Goal: Check status: Check status

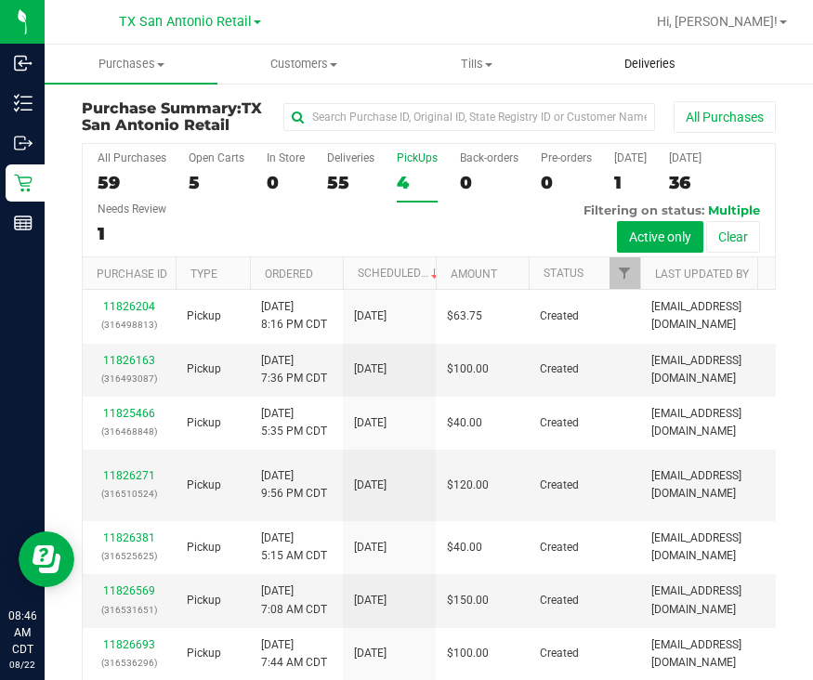
click at [650, 62] on span "Deliveries" at bounding box center [649, 64] width 101 height 17
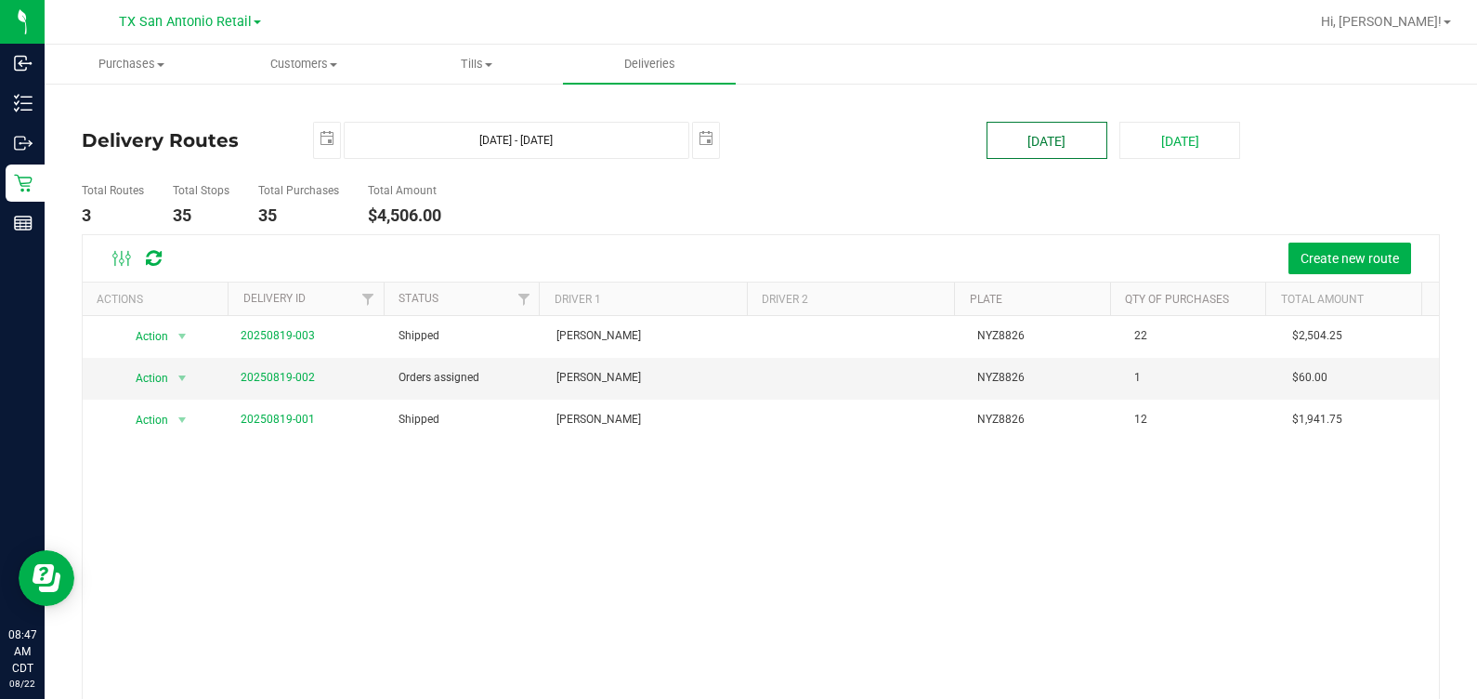
click at [812, 150] on button "[DATE]" at bounding box center [1047, 140] width 121 height 37
click at [321, 131] on span "select" at bounding box center [327, 138] width 15 height 15
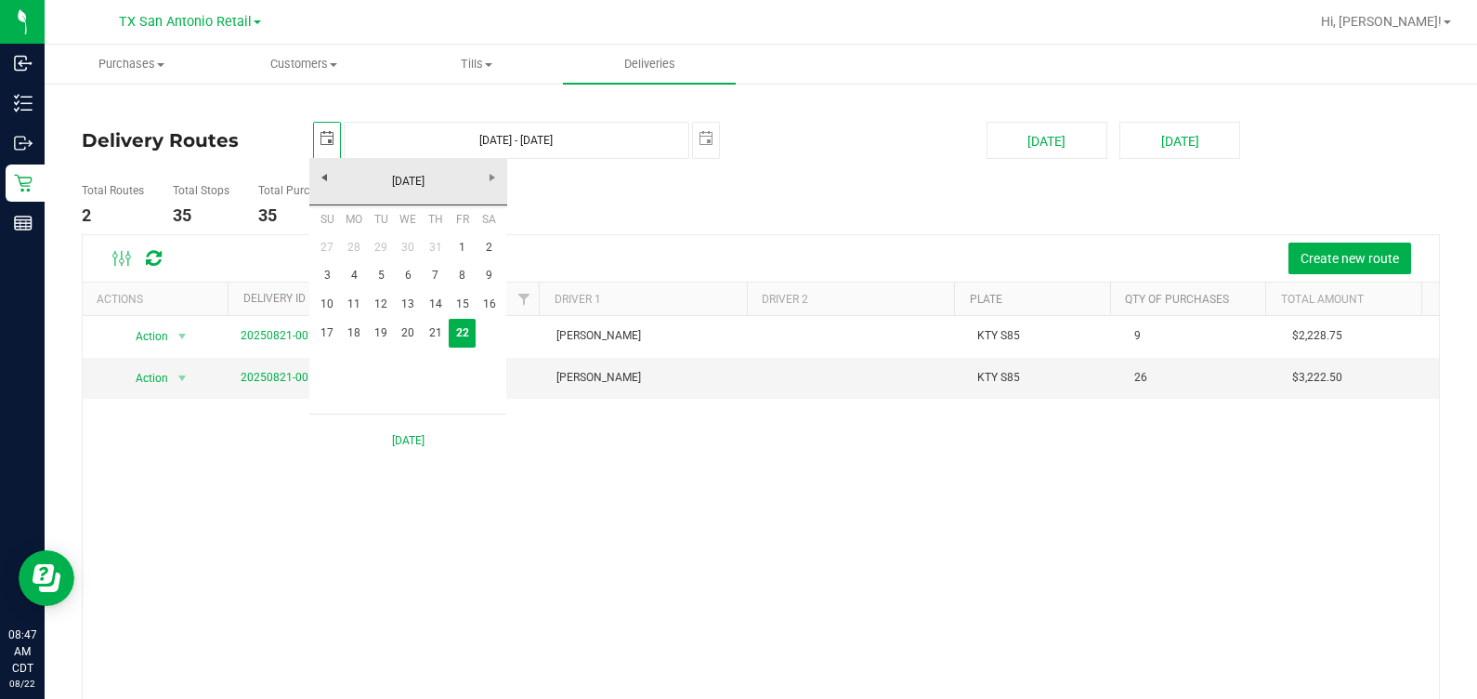
scroll to position [0, 46]
click at [432, 328] on link "21" at bounding box center [435, 333] width 27 height 29
type input "[DATE] - [DATE]"
type input "[DATE]"
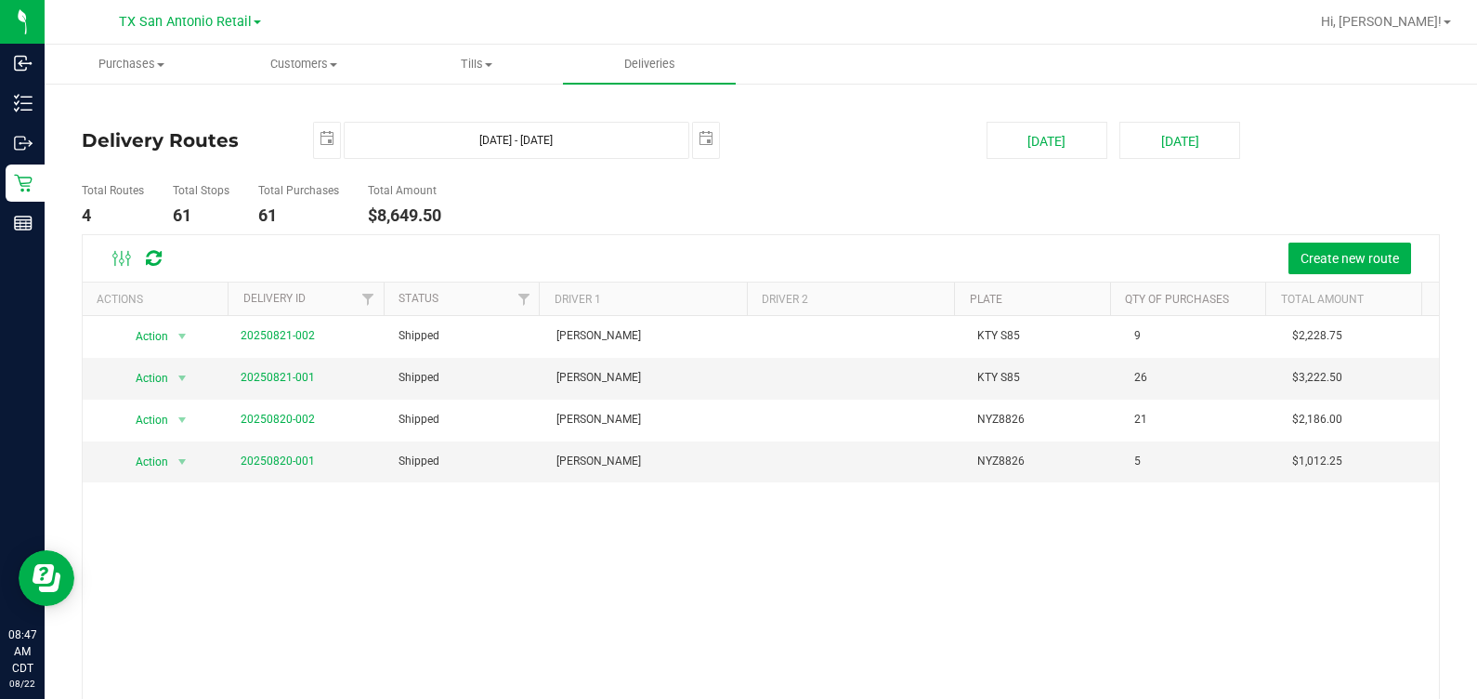
click at [793, 161] on deliveries-list "Delivery Routes [DATE] [DATE] - [DATE] [DATE] [DATE] [DATE] Total Routes 4 Tota…" at bounding box center [761, 462] width 1358 height 680
